Goal: Information Seeking & Learning: Learn about a topic

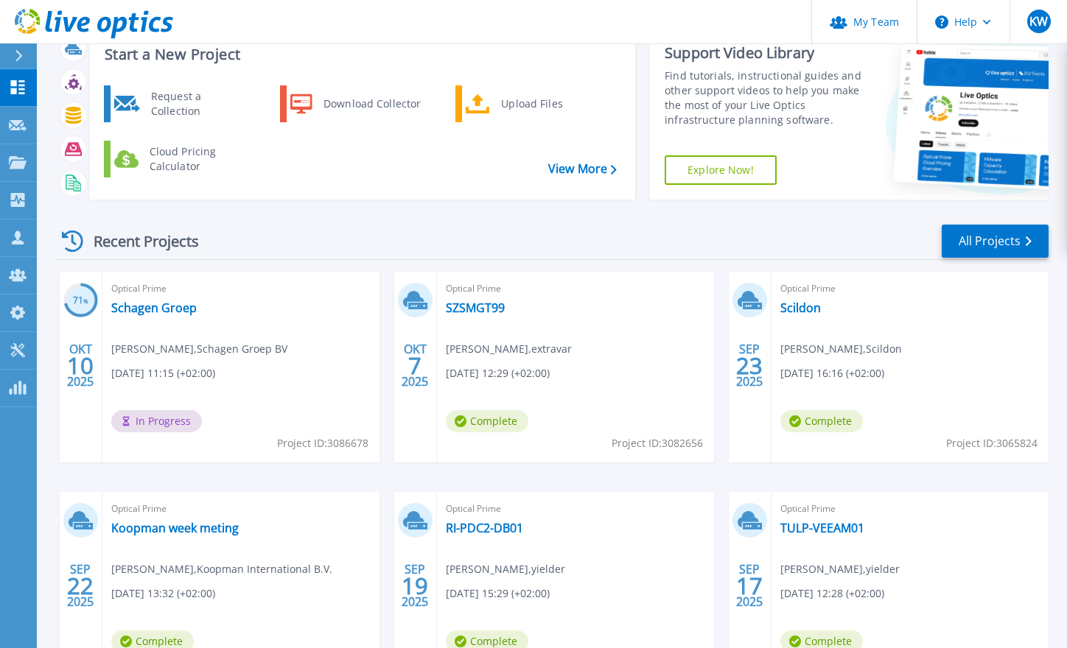
scroll to position [74, 0]
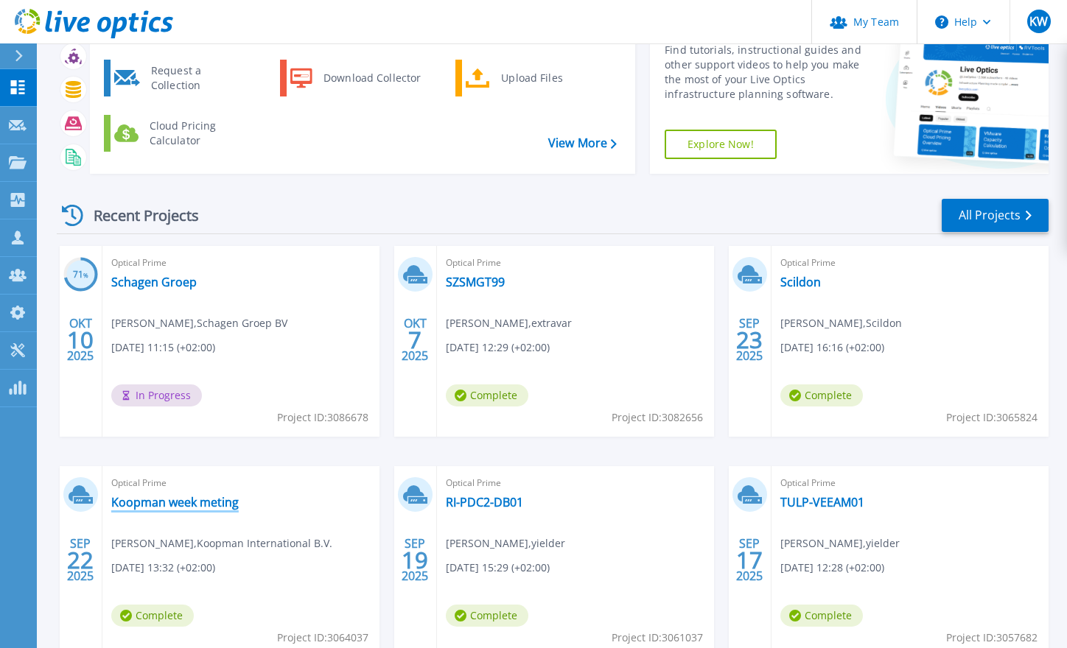
click at [187, 502] on link "Koopman week meting" at bounding box center [174, 502] width 127 height 15
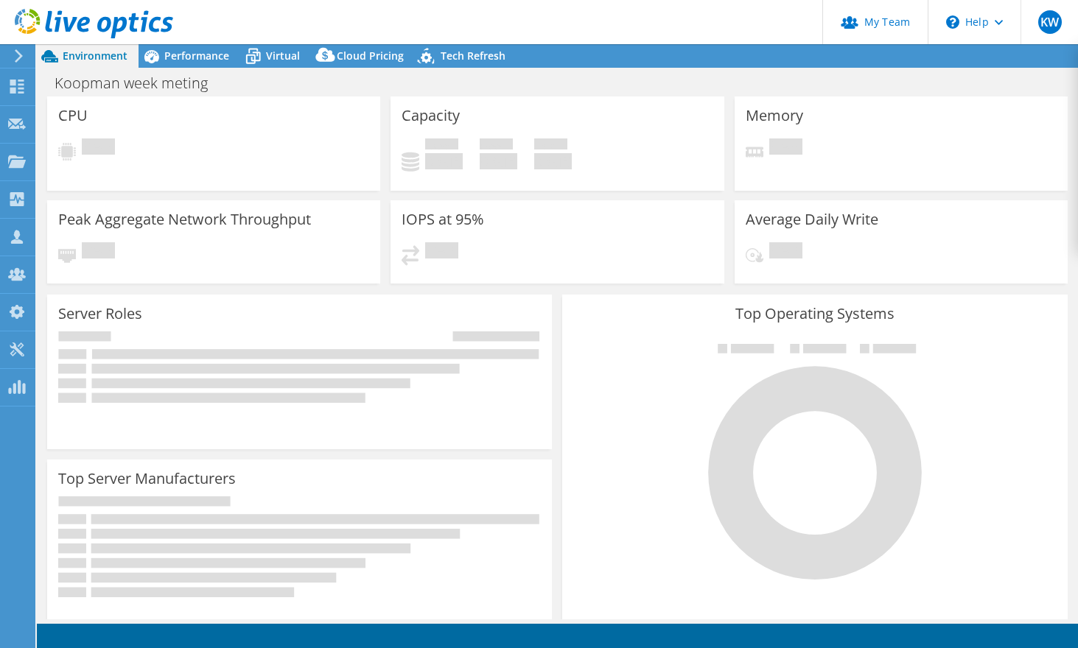
select select "USD"
select select "EUFrankfurt"
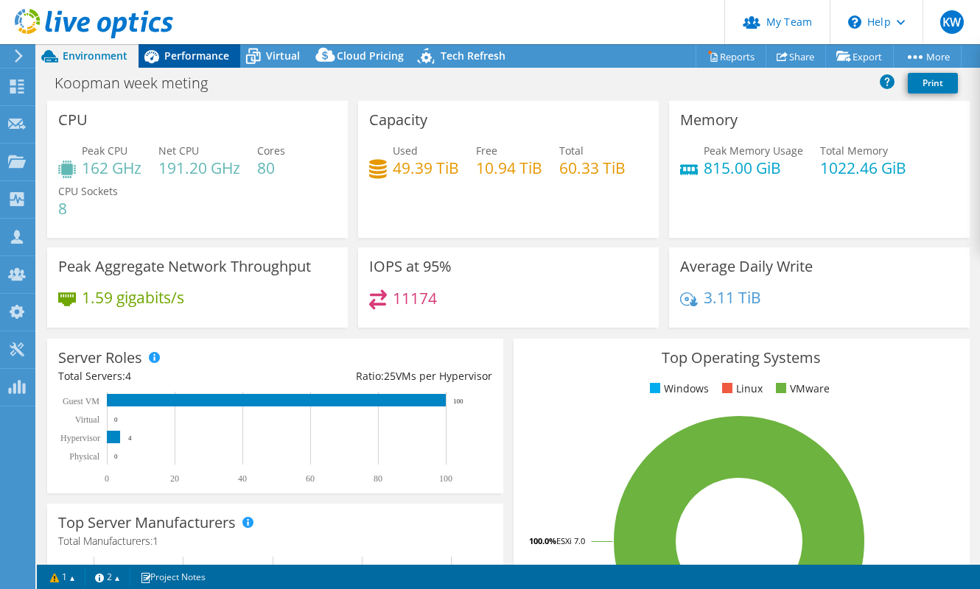
click at [178, 55] on span "Performance" at bounding box center [196, 56] width 65 height 14
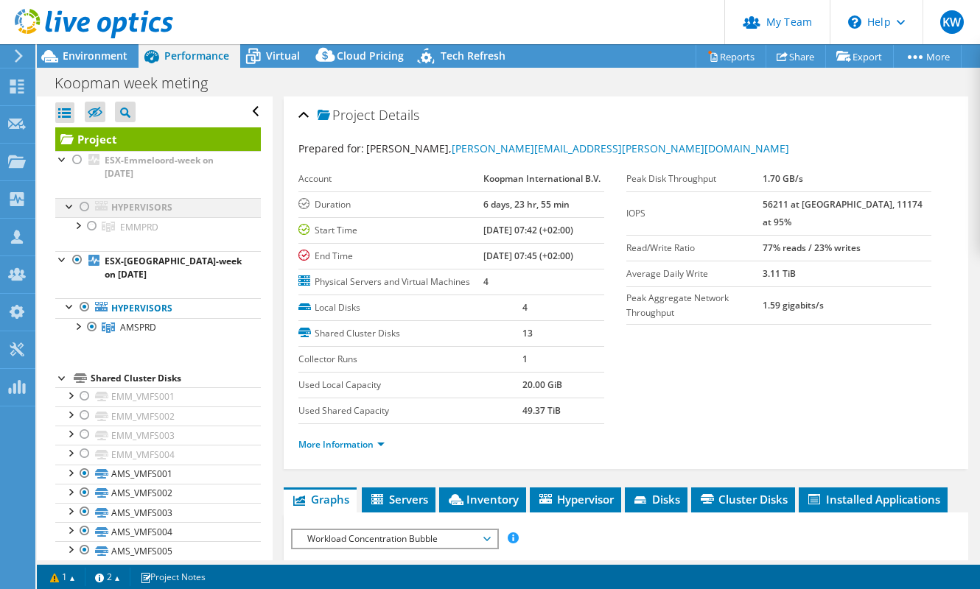
click at [83, 206] on div at bounding box center [84, 207] width 15 height 18
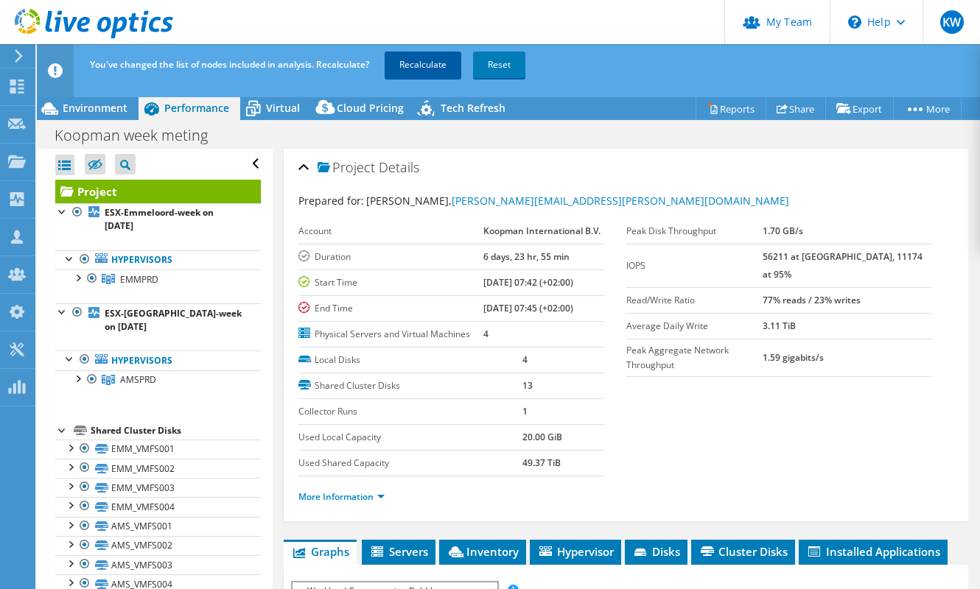
click at [410, 64] on link "Recalculate" at bounding box center [423, 65] width 77 height 27
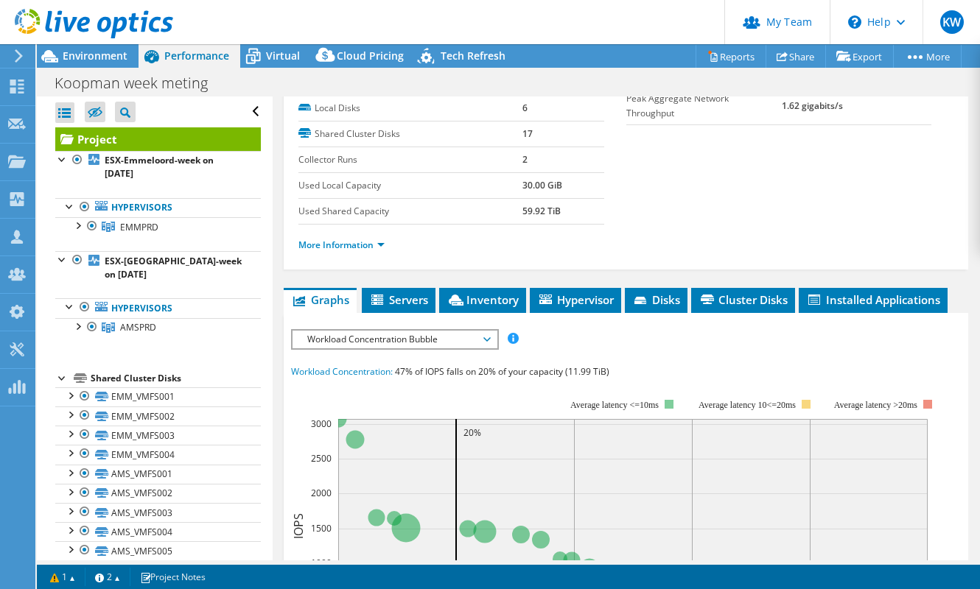
scroll to position [200, 0]
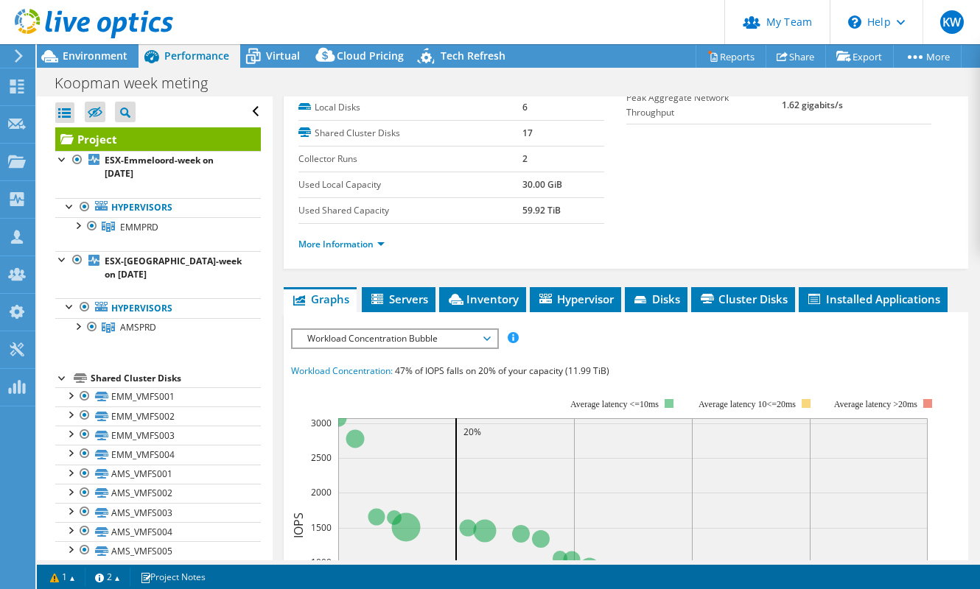
click at [491, 337] on span "Workload Concentration Bubble" at bounding box center [394, 339] width 204 height 18
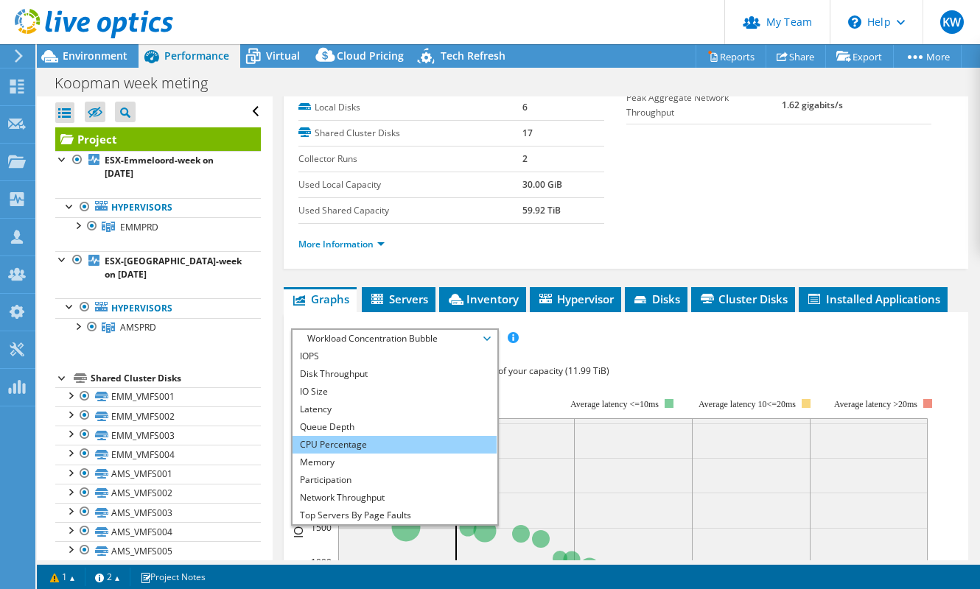
click at [446, 441] on li "CPU Percentage" at bounding box center [394, 445] width 204 height 18
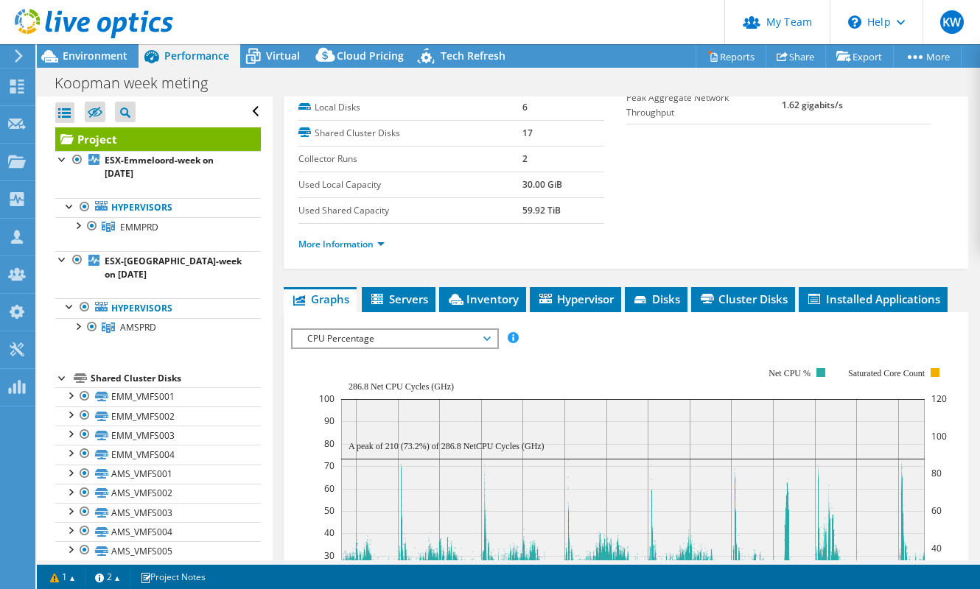
scroll to position [334, 0]
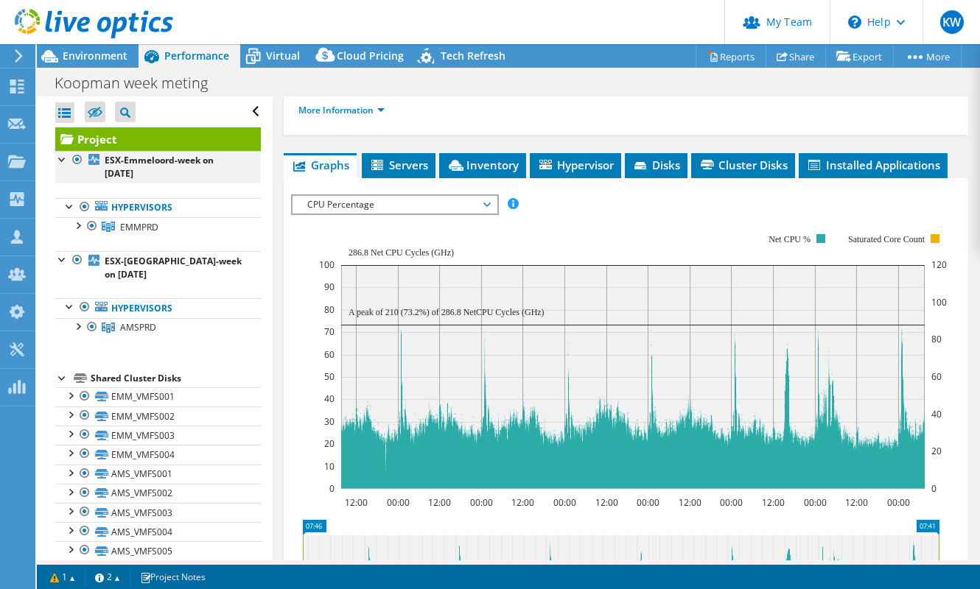
click at [77, 158] on div at bounding box center [77, 160] width 15 height 18
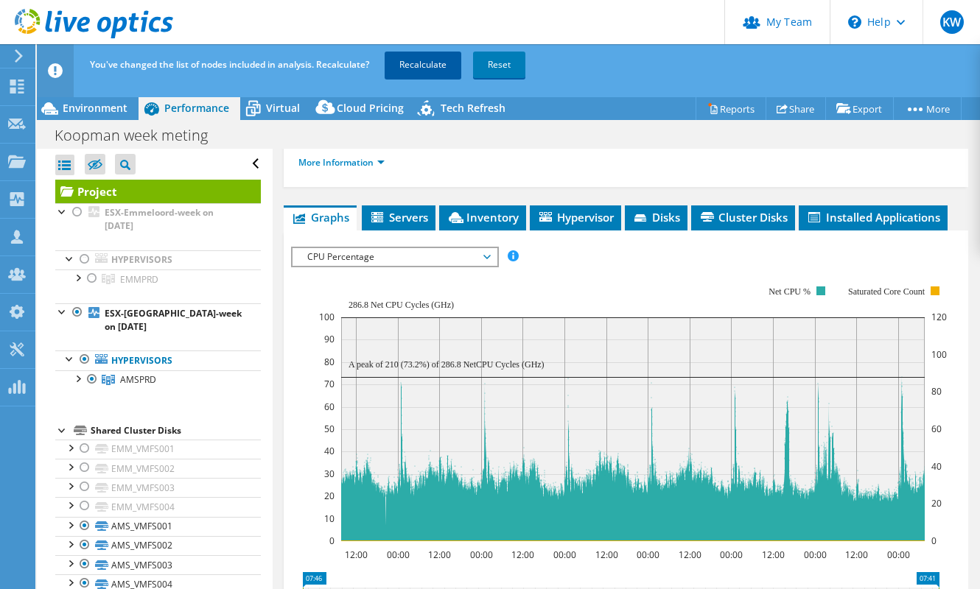
click at [422, 66] on link "Recalculate" at bounding box center [423, 65] width 77 height 27
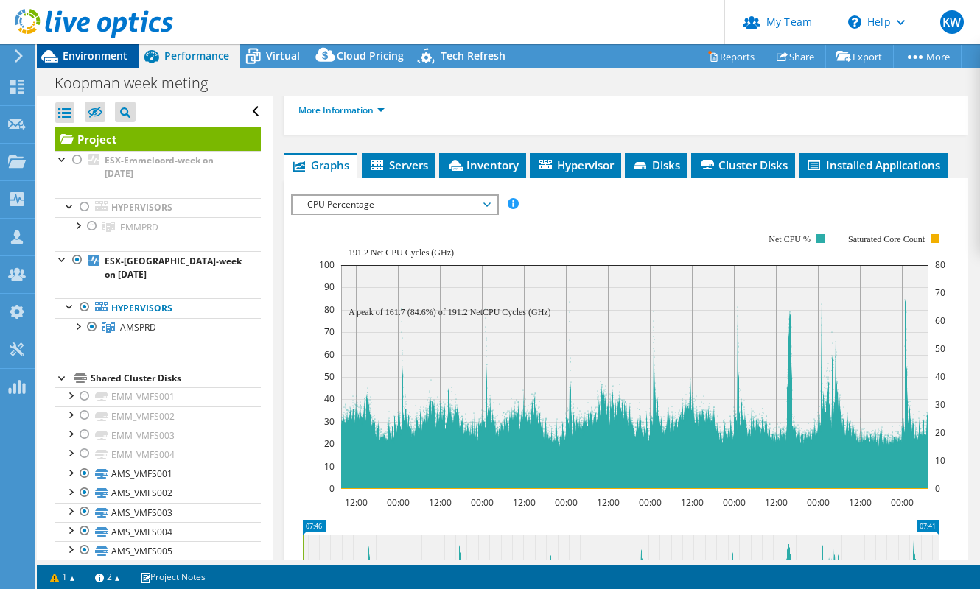
click at [119, 59] on span "Environment" at bounding box center [95, 56] width 65 height 14
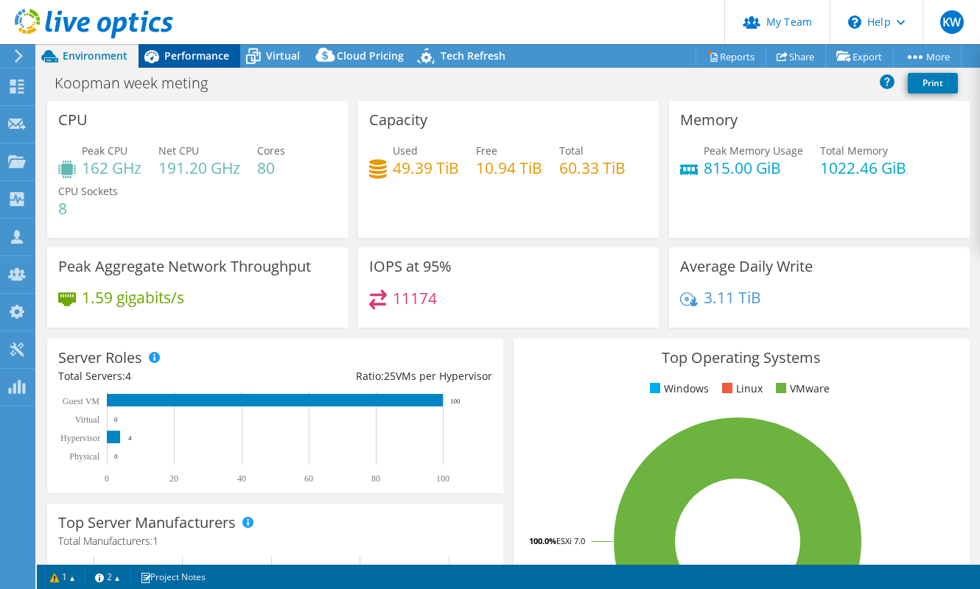
click at [210, 56] on span "Performance" at bounding box center [196, 56] width 65 height 14
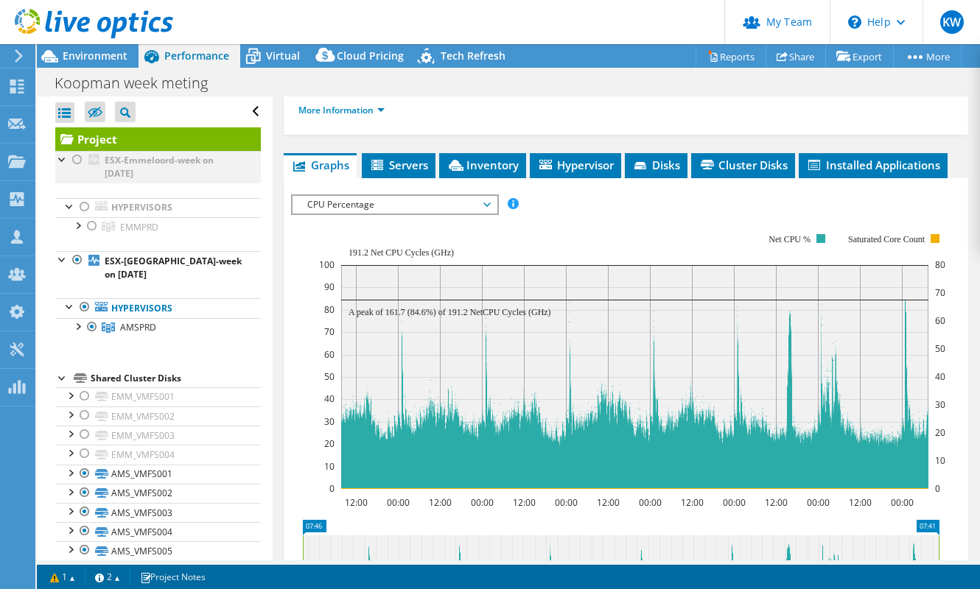
click at [77, 163] on div at bounding box center [77, 160] width 15 height 18
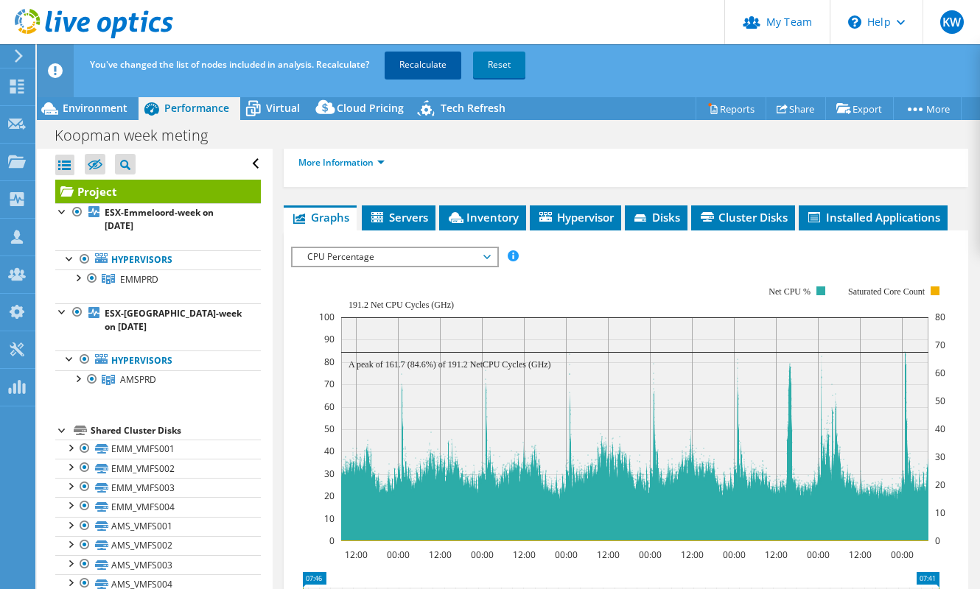
click at [410, 66] on link "Recalculate" at bounding box center [423, 65] width 77 height 27
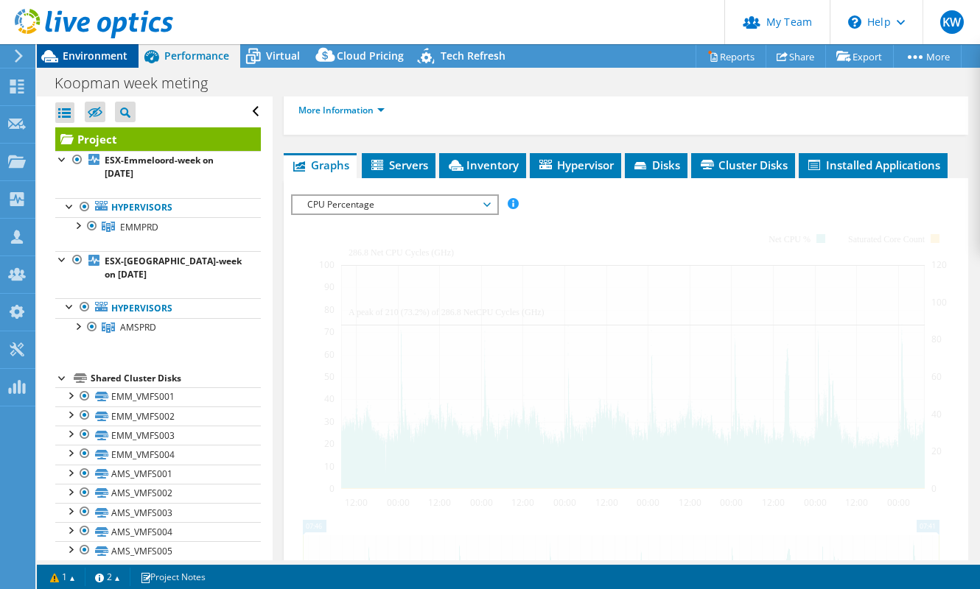
click at [119, 57] on span "Environment" at bounding box center [95, 56] width 65 height 14
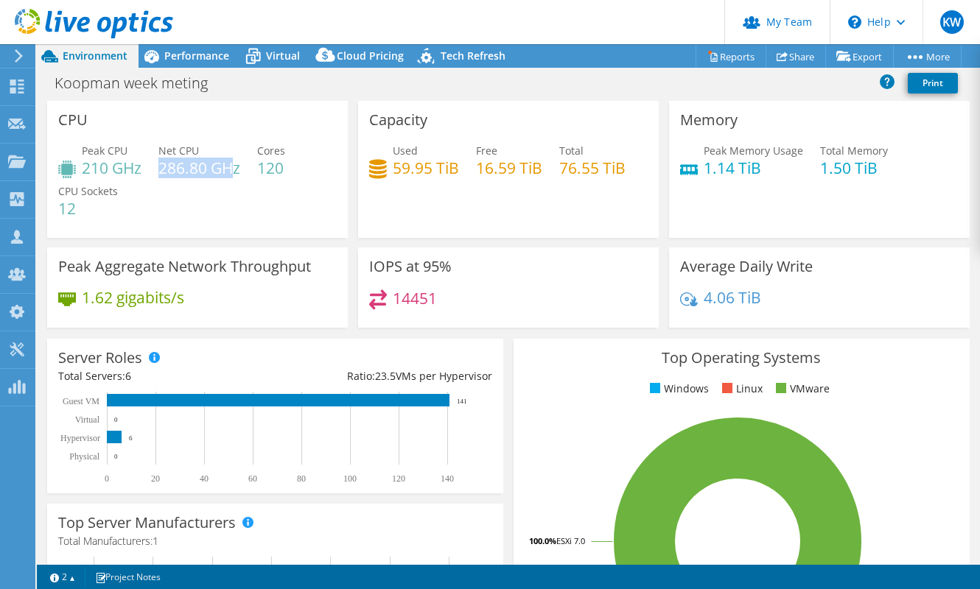
drag, startPoint x: 160, startPoint y: 166, endPoint x: 233, endPoint y: 161, distance: 73.1
click at [233, 161] on h4 "286.80 GHz" at bounding box center [199, 168] width 82 height 16
click at [248, 191] on div "Peak CPU 210 GHz Net CPU 286.80 GHz Cores 120 CPU Sockets 12" at bounding box center [197, 187] width 278 height 88
click at [184, 57] on span "Performance" at bounding box center [196, 56] width 65 height 14
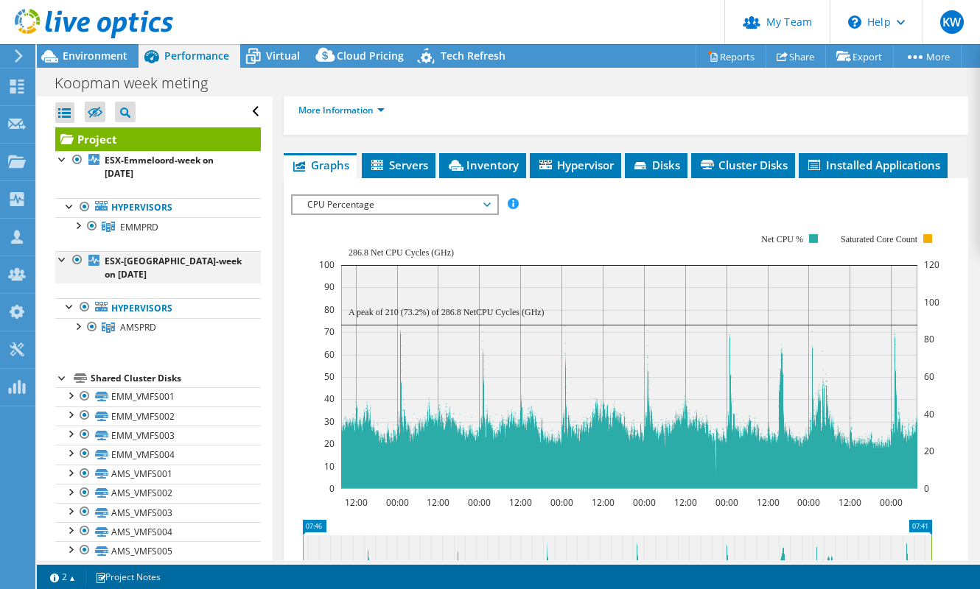
click at [77, 259] on div at bounding box center [77, 260] width 15 height 18
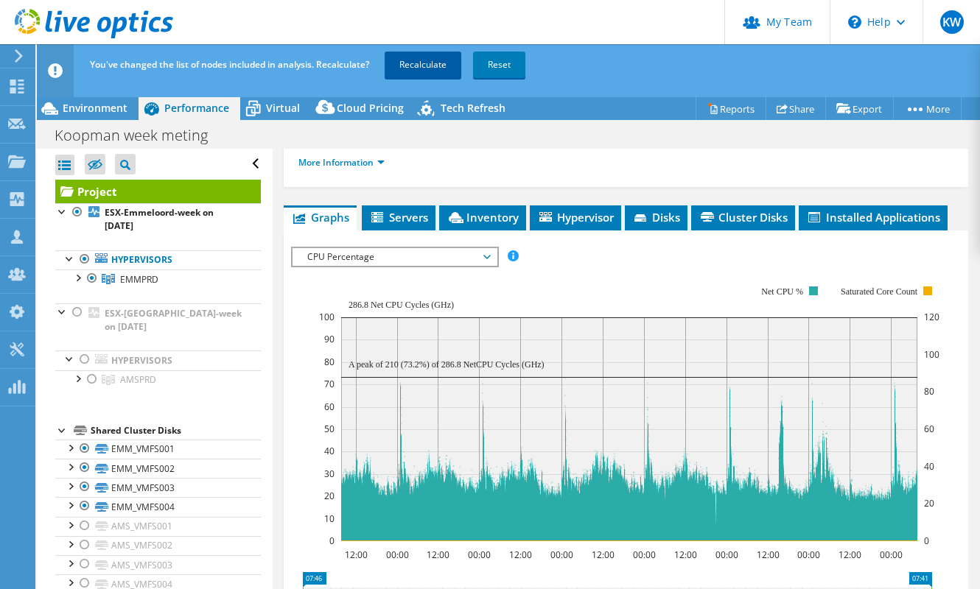
click at [418, 66] on link "Recalculate" at bounding box center [423, 65] width 77 height 27
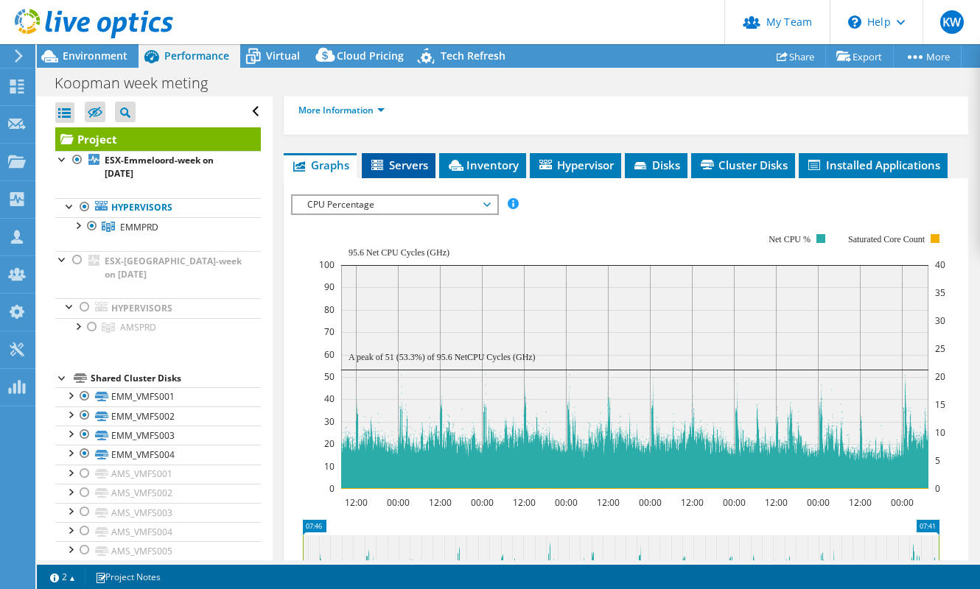
click at [407, 160] on span "Servers" at bounding box center [398, 165] width 59 height 15
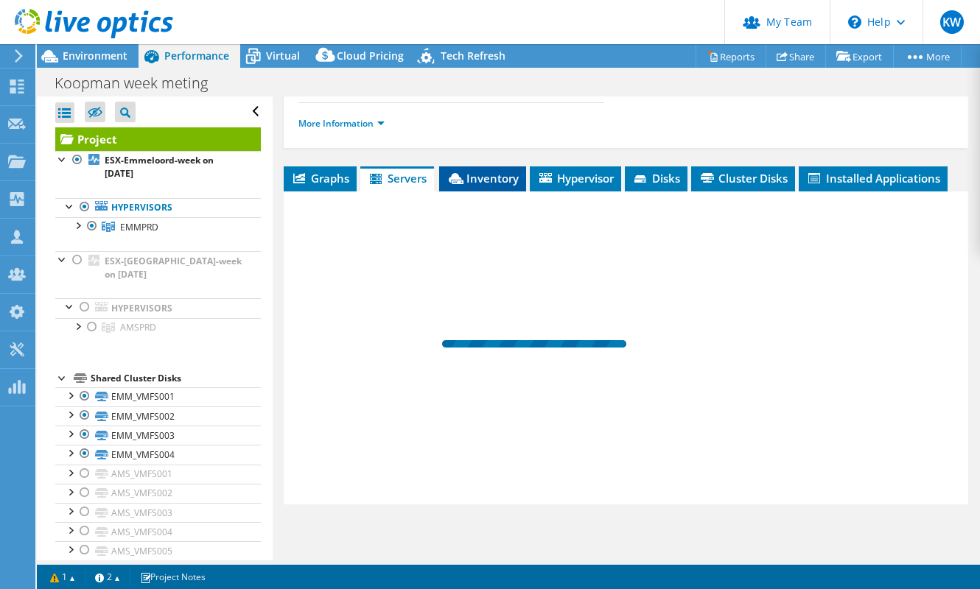
click at [492, 176] on span "Inventory" at bounding box center [482, 178] width 72 height 15
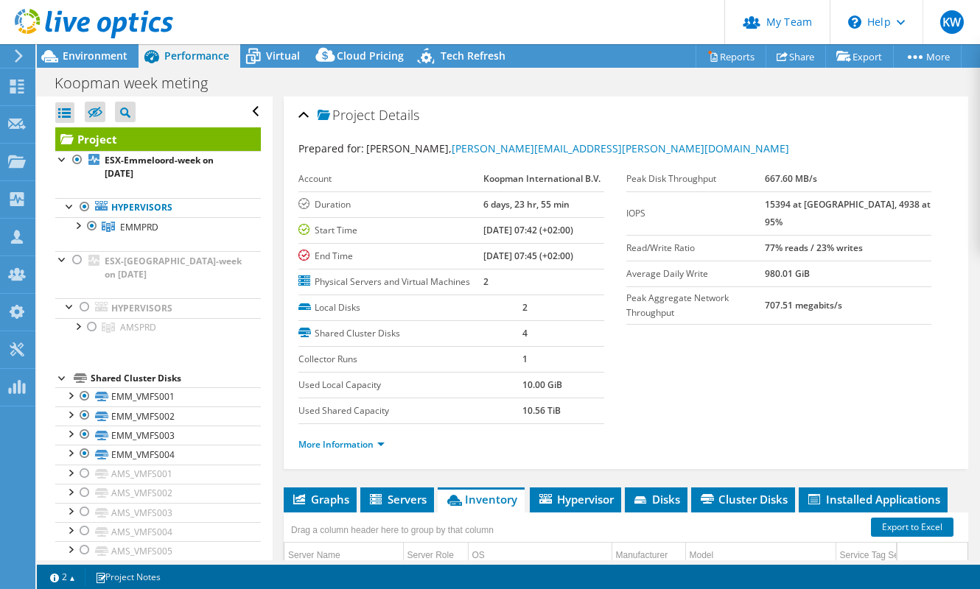
select select "EUFrankfurt"
select select "USD"
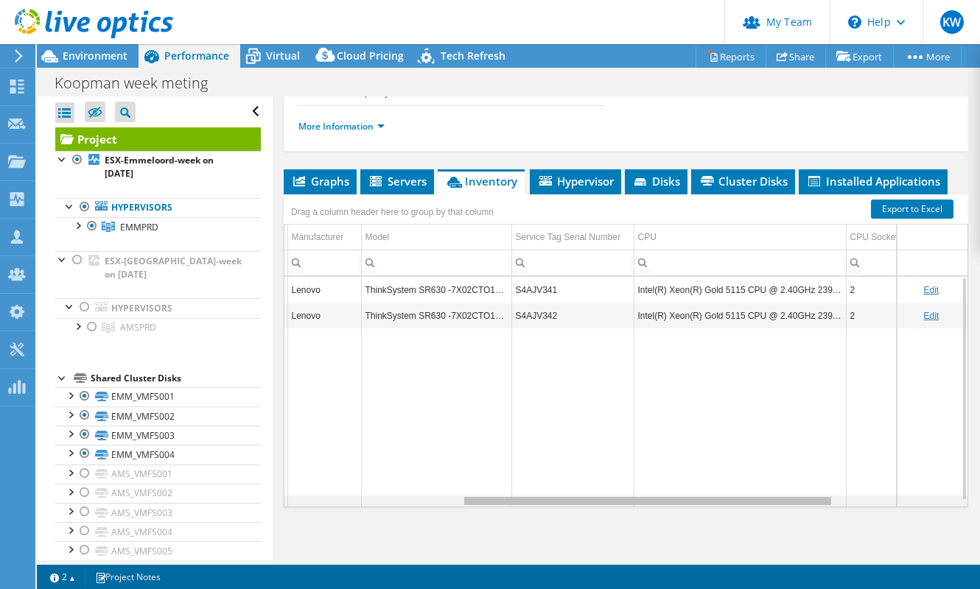
scroll to position [0, 352]
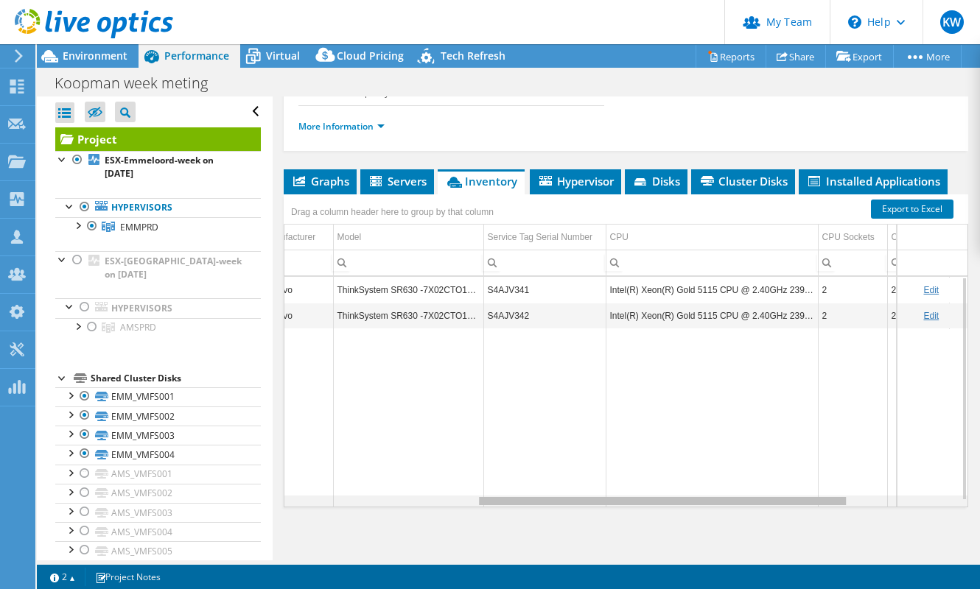
drag, startPoint x: 647, startPoint y: 496, endPoint x: 859, endPoint y: 482, distance: 212.6
click at [859, 482] on body "KW Partner Team Admin Kees Waldschmit Kees.Waldschmit@yielder.com yielder My Pr…" at bounding box center [490, 294] width 980 height 589
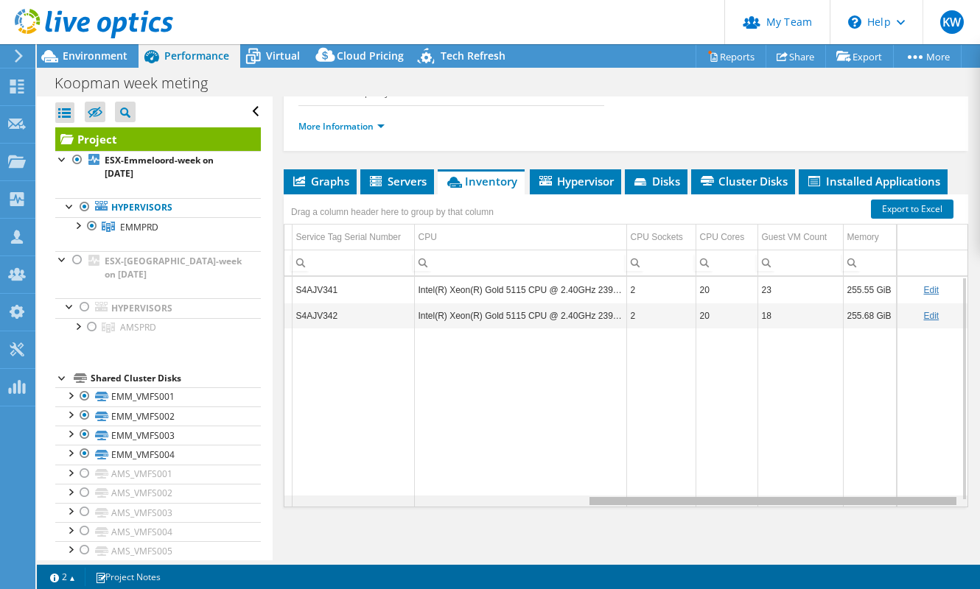
drag, startPoint x: 761, startPoint y: 495, endPoint x: 893, endPoint y: 505, distance: 132.2
click at [893, 505] on body "KW Partner Team Admin Kees Waldschmit Kees.Waldschmit@yielder.com yielder My Pr…" at bounding box center [490, 294] width 980 height 589
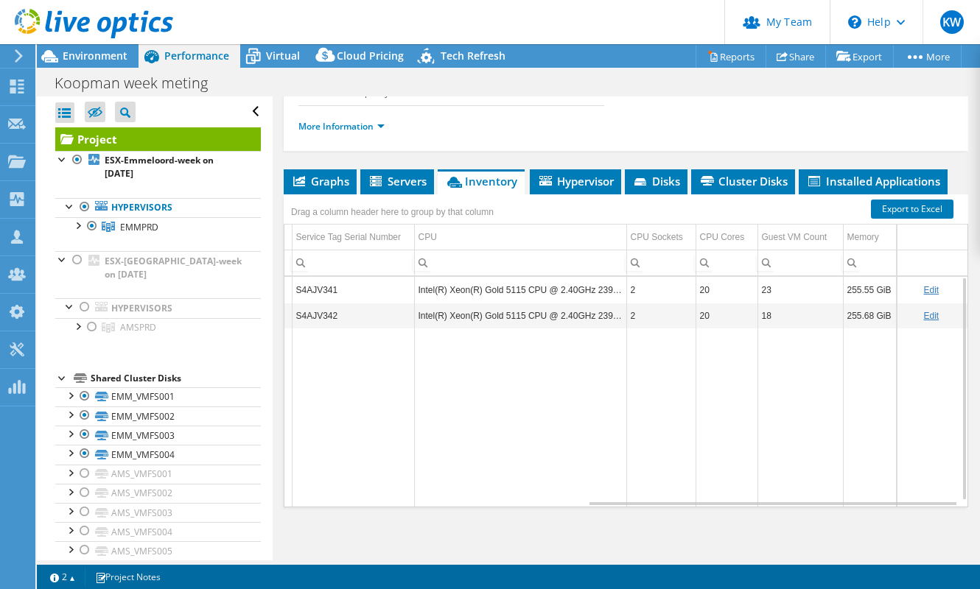
drag, startPoint x: 317, startPoint y: 572, endPoint x: 442, endPoint y: 436, distance: 185.1
click at [318, 572] on div "1 1 2 Project Notes" at bounding box center [276, 577] width 466 height 18
